Goal: Find specific page/section: Find specific page/section

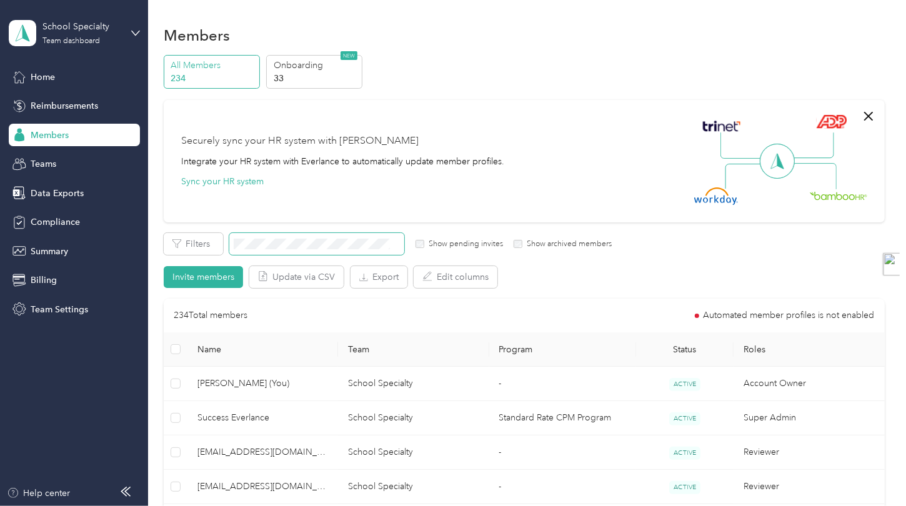
click at [355, 237] on span at bounding box center [316, 244] width 175 height 22
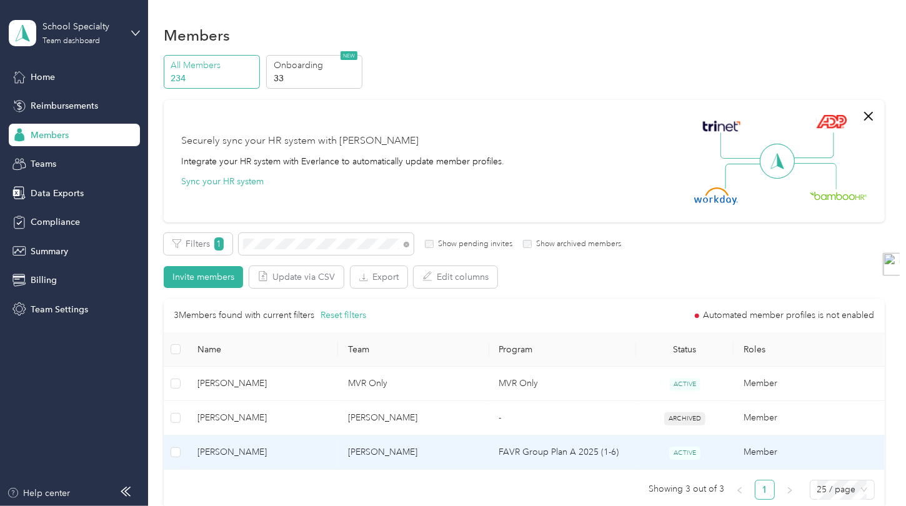
click at [413, 461] on td "[PERSON_NAME]" at bounding box center [413, 452] width 151 height 34
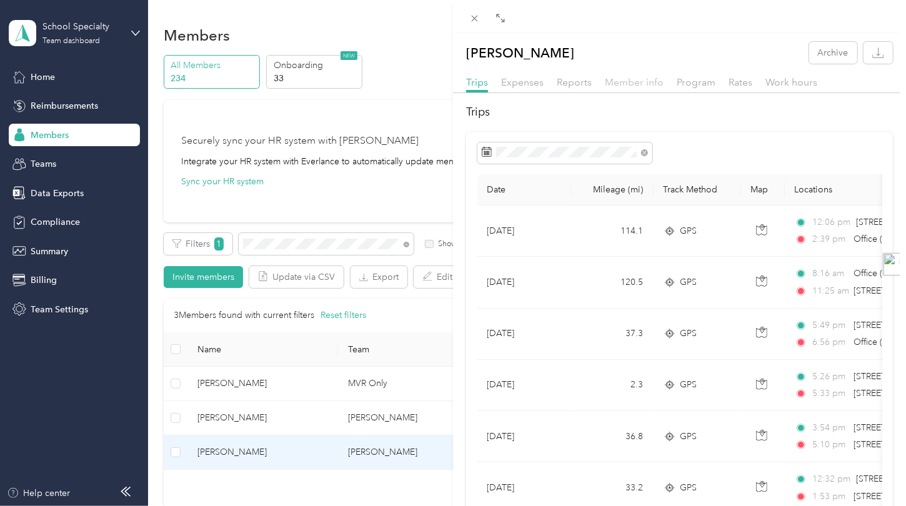
click at [650, 81] on span "Member info" at bounding box center [634, 82] width 59 height 12
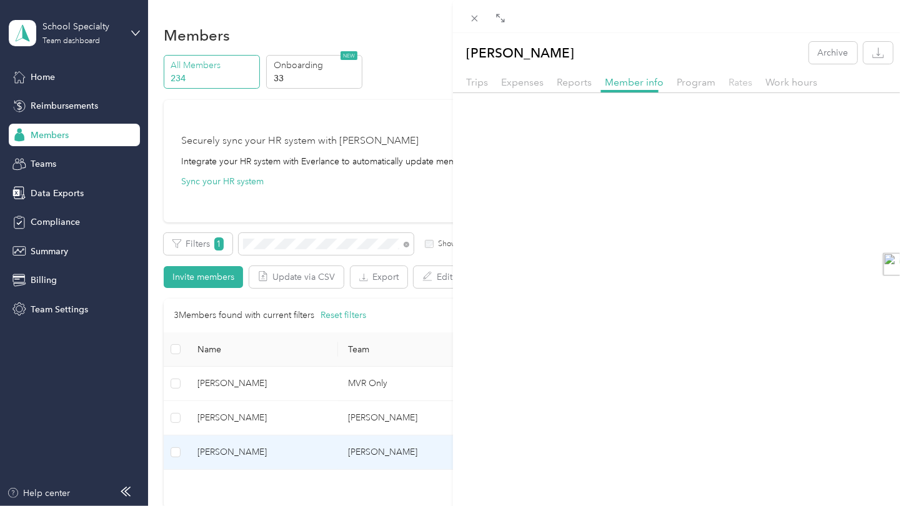
click at [738, 82] on span "Rates" at bounding box center [740, 82] width 24 height 12
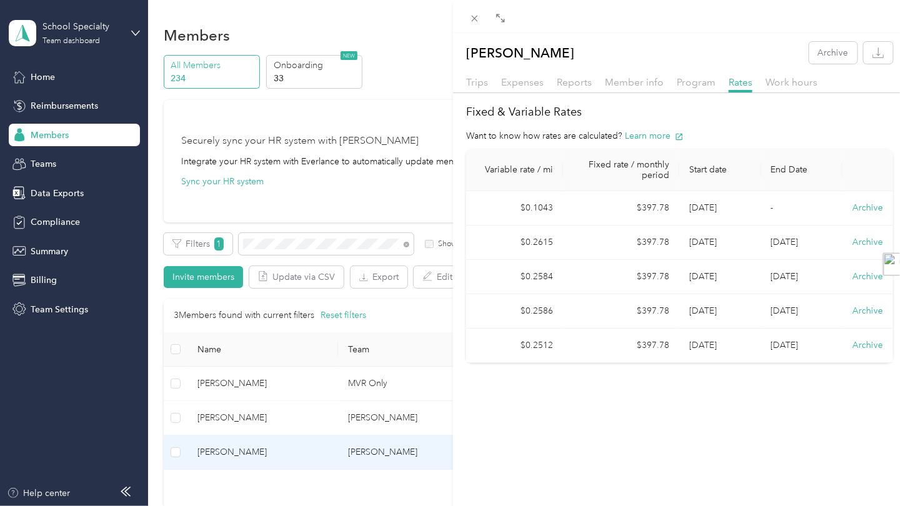
click at [563, 216] on td "$397.78" at bounding box center [621, 208] width 116 height 34
click at [350, 201] on div "[PERSON_NAME] Archive Trips Expenses Reports Member info Program Rates Work hou…" at bounding box center [453, 253] width 906 height 506
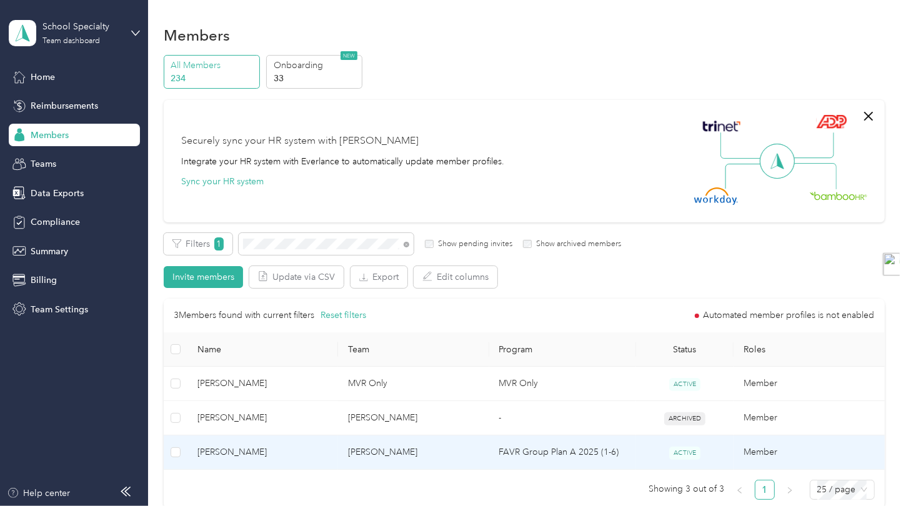
click at [320, 450] on span "[PERSON_NAME]" at bounding box center [262, 452] width 131 height 14
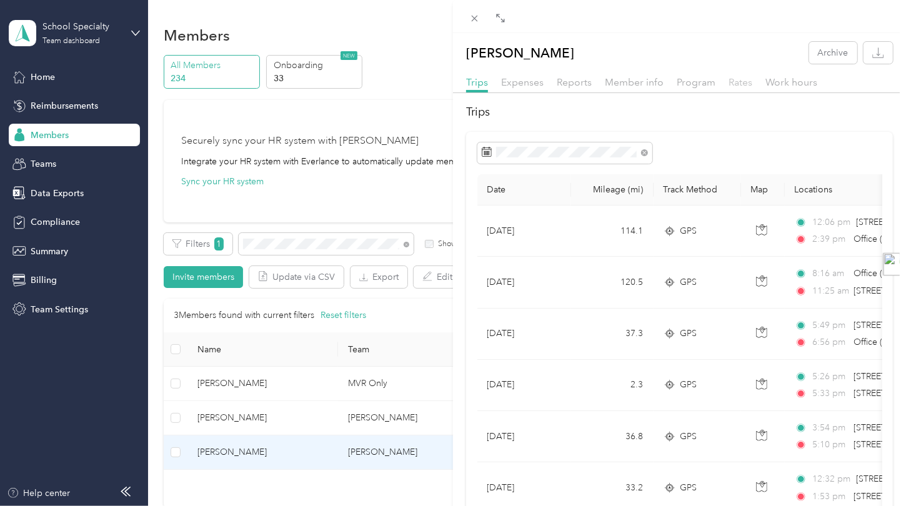
click at [737, 77] on span "Rates" at bounding box center [740, 82] width 24 height 12
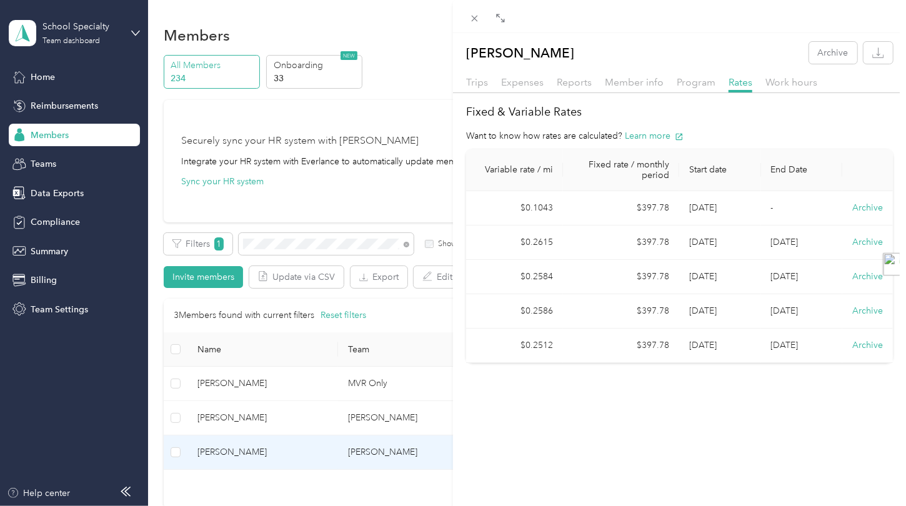
click at [658, 419] on div "[PERSON_NAME] Archive Trips Expenses Reports Member info Program Rates Work hou…" at bounding box center [679, 286] width 453 height 506
click at [583, 440] on div "[PERSON_NAME] Archive Trips Expenses Reports Member info Program Rates Work hou…" at bounding box center [679, 286] width 453 height 506
click at [473, 15] on icon at bounding box center [474, 18] width 11 height 11
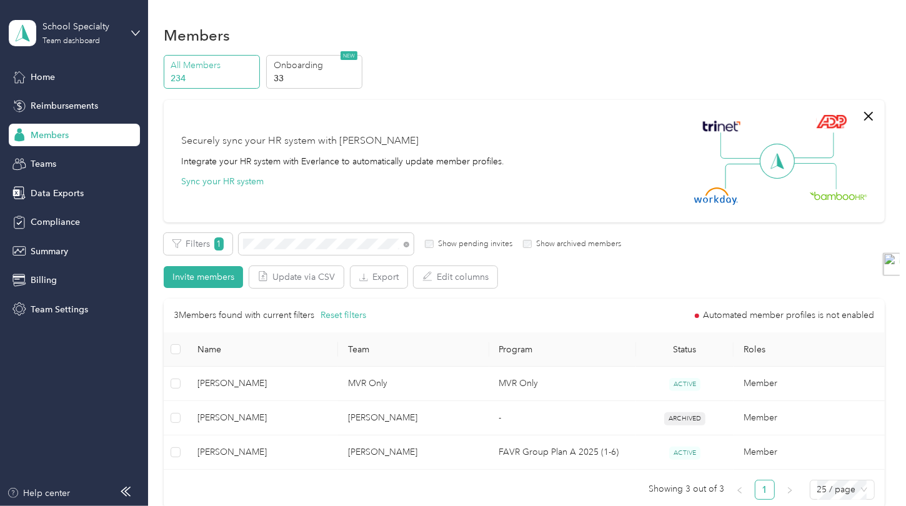
click at [546, 77] on div "All Members 234 Onboarding 33 NEW" at bounding box center [524, 72] width 721 height 34
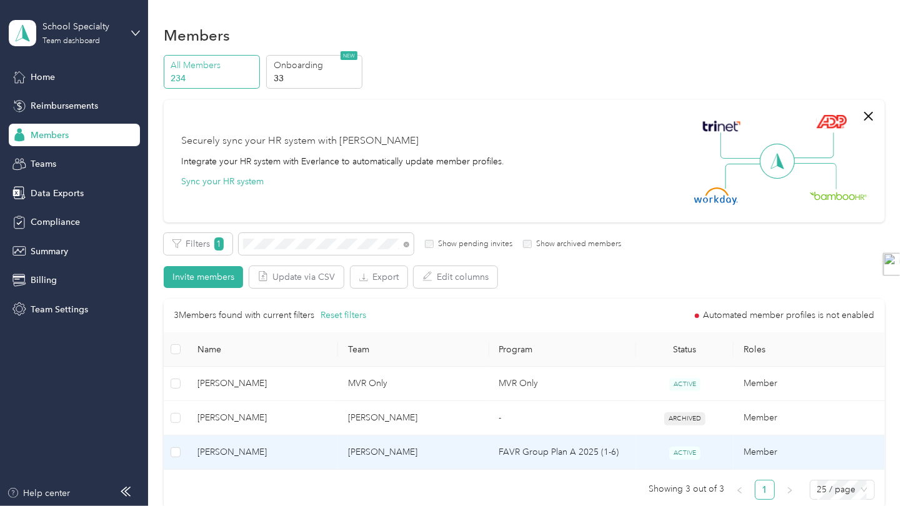
click at [398, 450] on td "[PERSON_NAME]" at bounding box center [413, 452] width 151 height 34
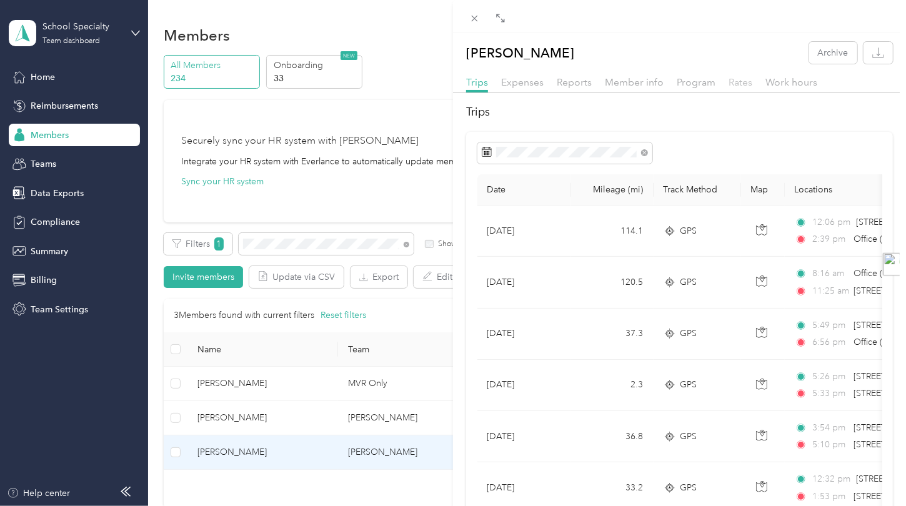
click at [733, 78] on span "Rates" at bounding box center [740, 82] width 24 height 12
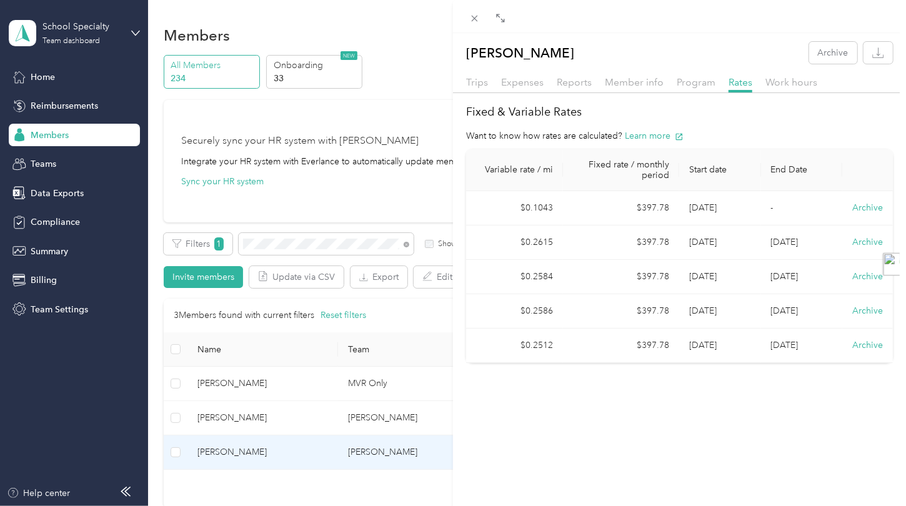
click at [651, 435] on div "[PERSON_NAME] Archive Trips Expenses Reports Member info Program Rates Work hou…" at bounding box center [679, 286] width 453 height 506
click at [468, 22] on span at bounding box center [474, 17] width 17 height 17
